Goal: Task Accomplishment & Management: Use online tool/utility

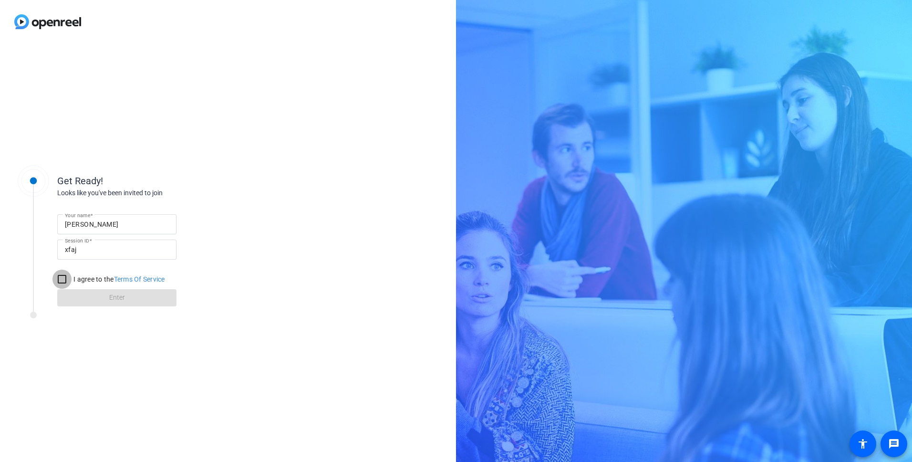
click at [62, 279] on input "I agree to the Terms Of Service" at bounding box center [61, 279] width 19 height 19
checkbox input "true"
click at [911, 55] on div "Get Ready! Looks like you've been invited to join Your name [PERSON_NAME] Sessi…" at bounding box center [456, 231] width 912 height 462
click at [119, 299] on span "Enter" at bounding box center [117, 297] width 16 height 10
click at [119, 299] on div "Please wait..." at bounding box center [116, 299] width 119 height 10
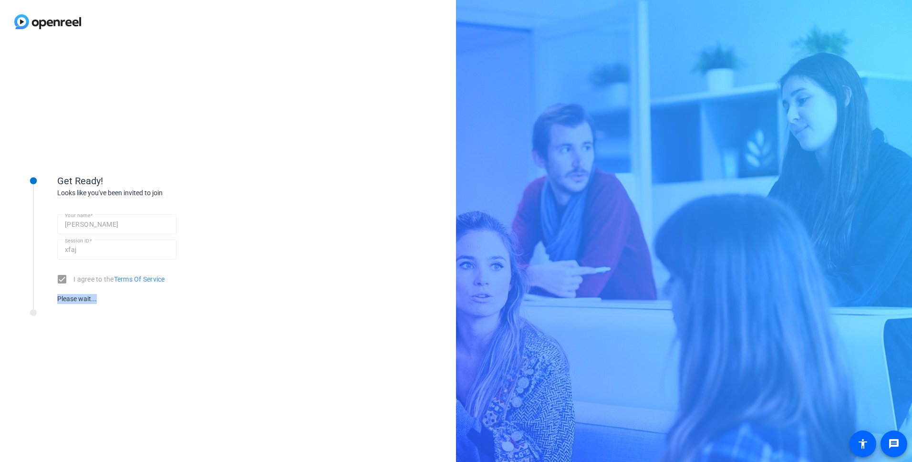
click at [119, 299] on div "Please wait..." at bounding box center [116, 299] width 119 height 10
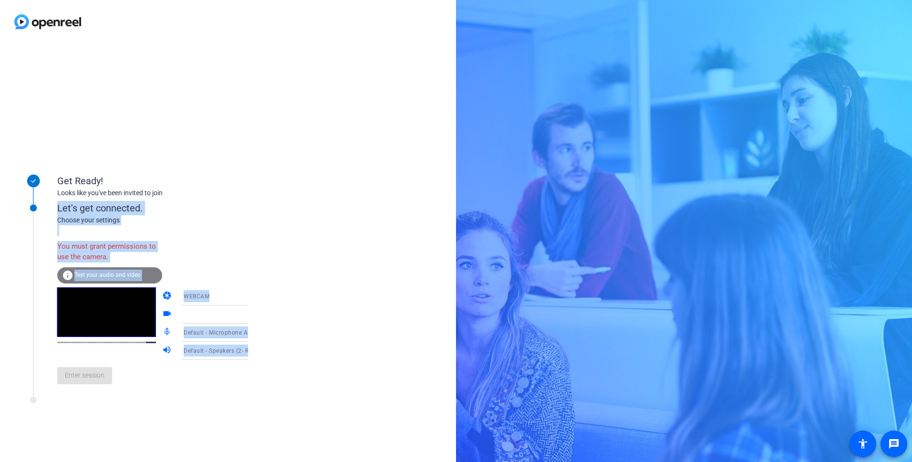
click at [197, 295] on span "WEBCAM" at bounding box center [197, 296] width 26 height 7
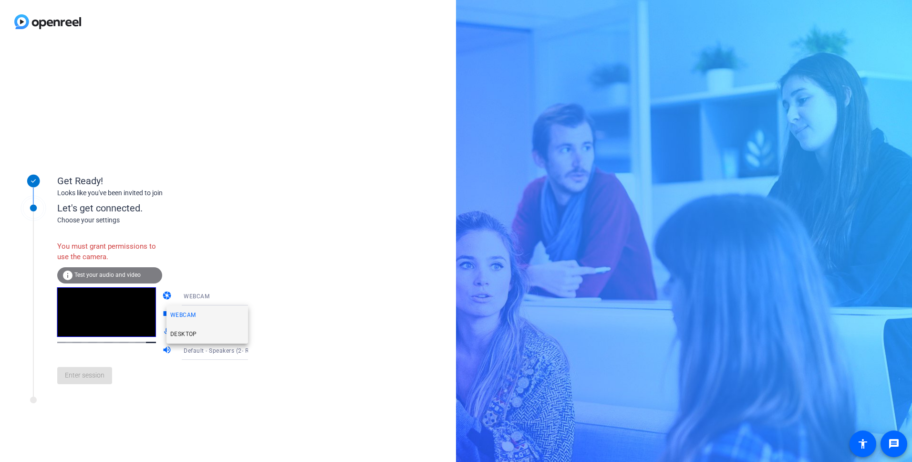
click at [187, 333] on span "DESKTOP" at bounding box center [183, 333] width 27 height 11
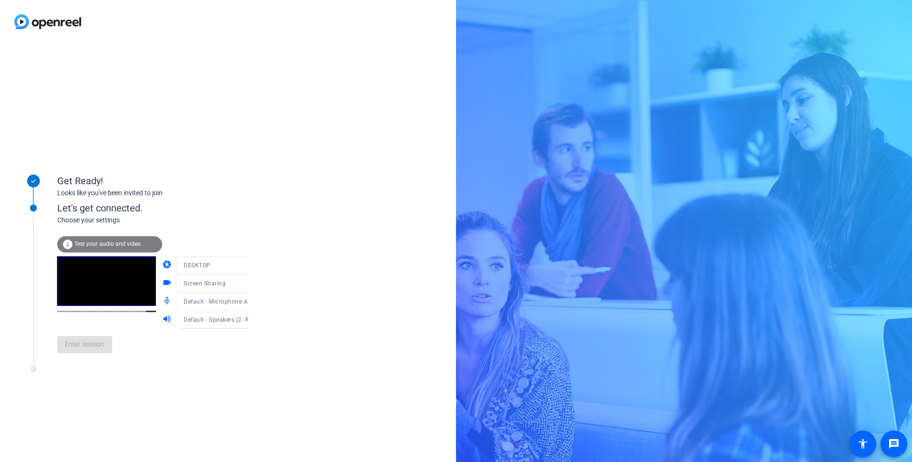
click at [535, 166] on div "Get Ready! Looks like you've been invited to join Let's get connected. Choose y…" at bounding box center [456, 231] width 912 height 462
click at [84, 340] on span "Enter session" at bounding box center [85, 344] width 40 height 10
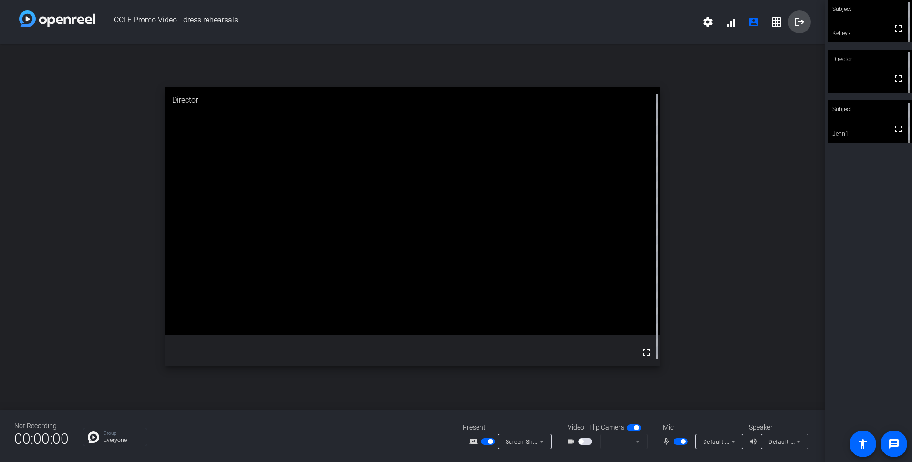
click at [802, 23] on mat-icon "logout" at bounding box center [799, 21] width 11 height 11
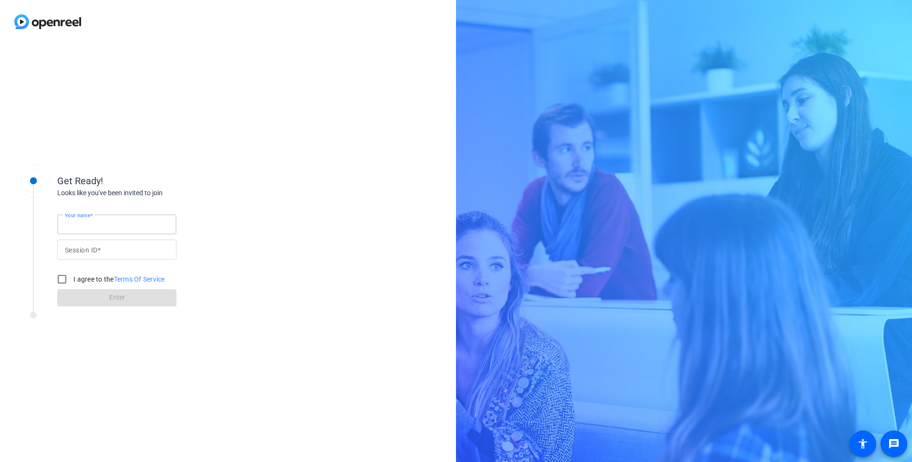
click at [104, 221] on input "Your name" at bounding box center [117, 223] width 104 height 11
type input "[PERSON_NAME]"
type input "X"
type input "f"
type input "xfaj"
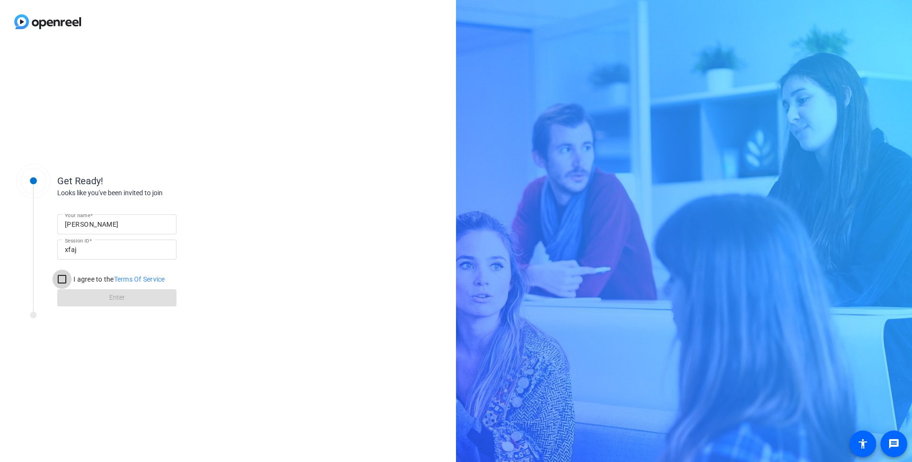
click at [59, 272] on input "I agree to the Terms Of Service" at bounding box center [61, 279] width 19 height 19
checkbox input "true"
click at [82, 296] on span at bounding box center [116, 297] width 119 height 23
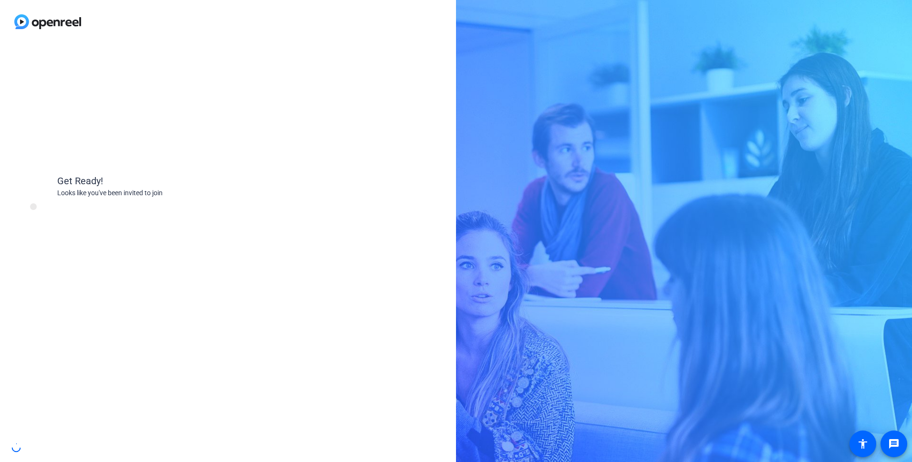
drag, startPoint x: 82, startPoint y: 296, endPoint x: 110, endPoint y: 303, distance: 28.9
click at [82, 296] on div "Get Ready! Looks like you've been invited to join" at bounding box center [129, 252] width 238 height 191
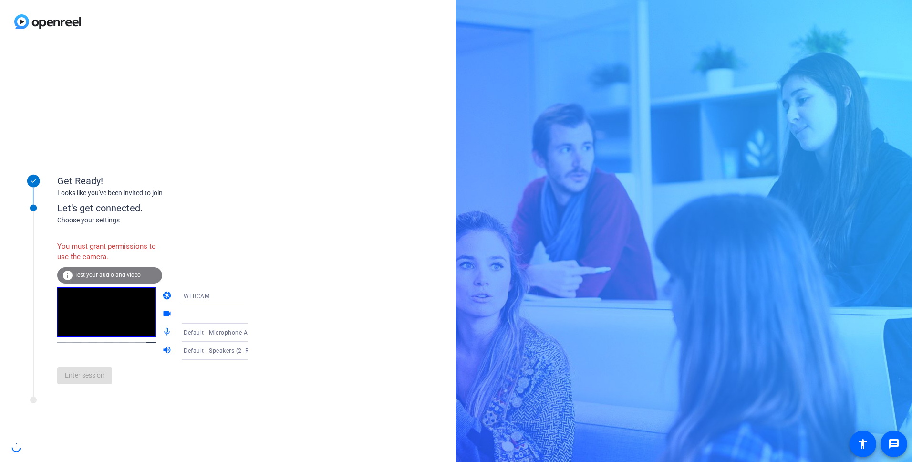
click at [255, 296] on icon at bounding box center [257, 296] width 5 height 2
click at [185, 337] on span "DESKTOP" at bounding box center [183, 333] width 27 height 11
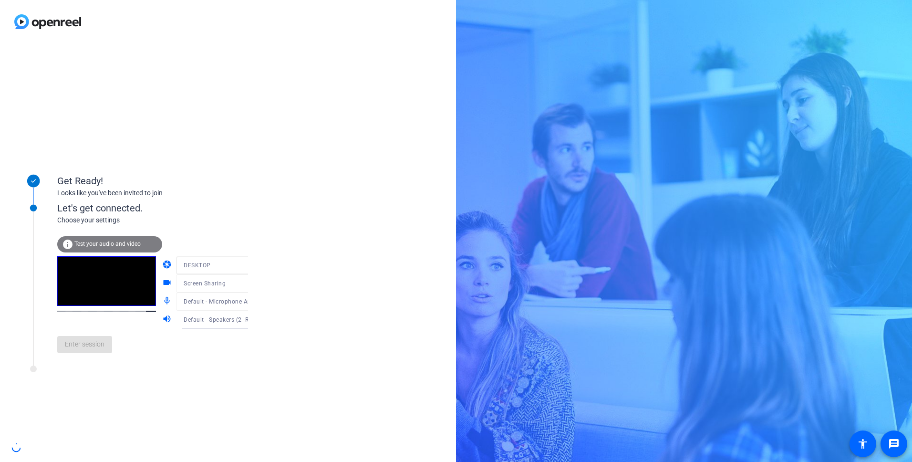
click at [542, 172] on div "Get Ready! Looks like you've been invited to join Let's get connected. Choose y…" at bounding box center [456, 231] width 912 height 462
click at [80, 342] on span "Enter session" at bounding box center [85, 344] width 40 height 10
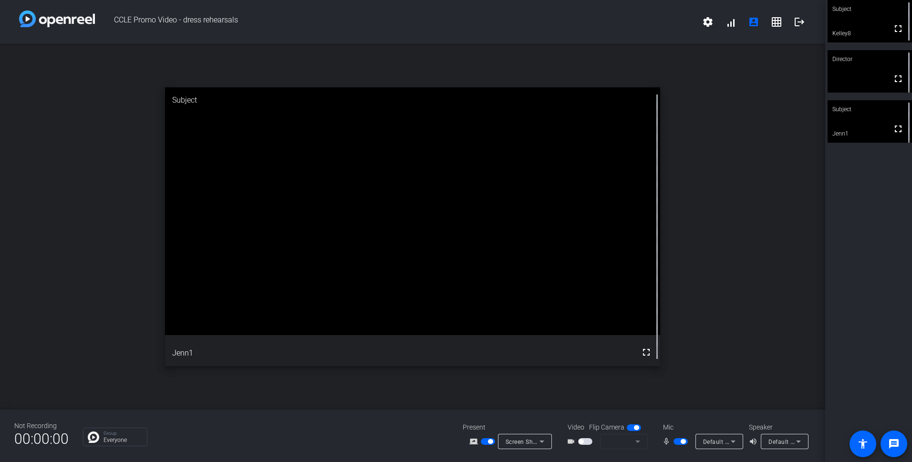
click at [677, 438] on mat-slide-toggle at bounding box center [682, 441] width 16 height 10
click at [677, 438] on span "button" at bounding box center [681, 441] width 14 height 7
click at [674, 439] on span "button" at bounding box center [681, 441] width 14 height 7
